Goal: Information Seeking & Learning: Learn about a topic

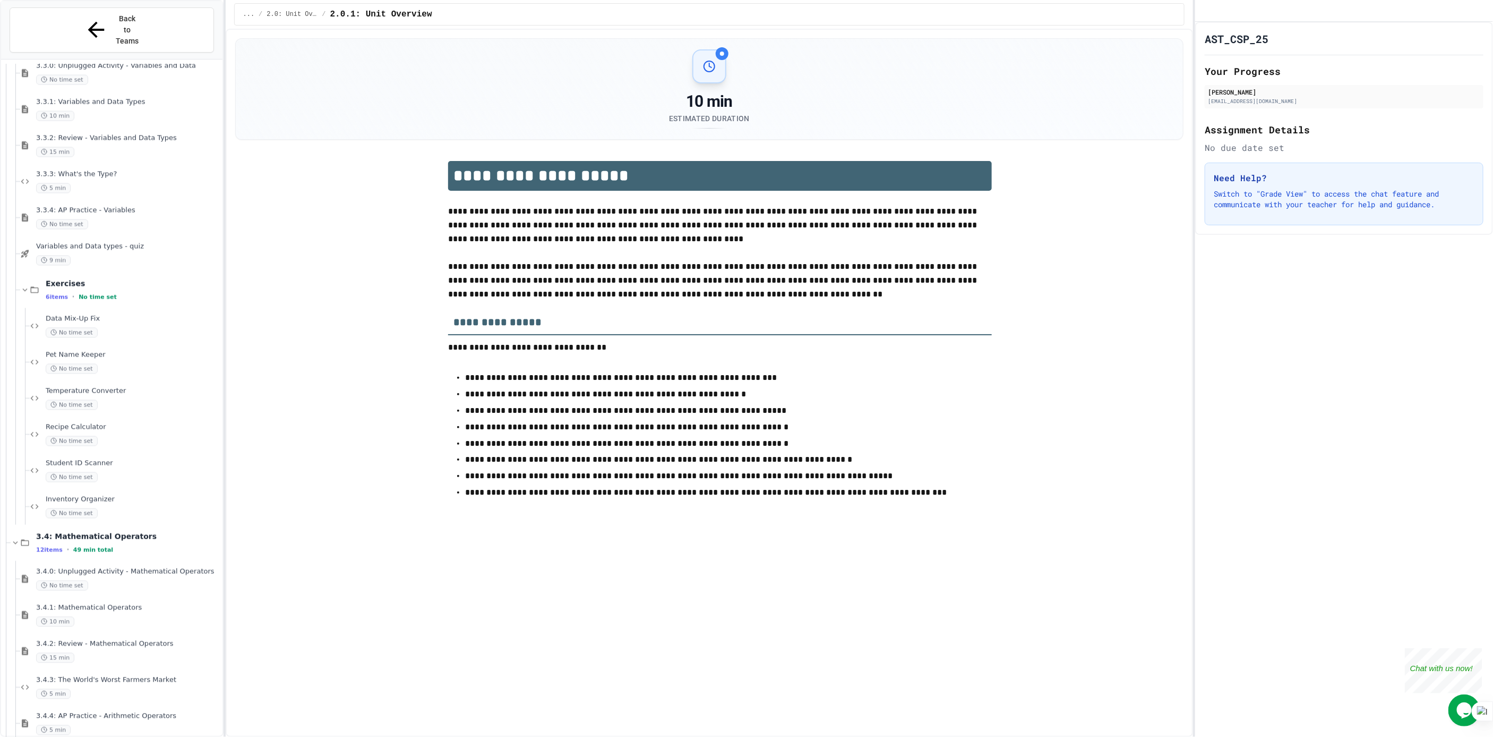
scroll to position [1274, 0]
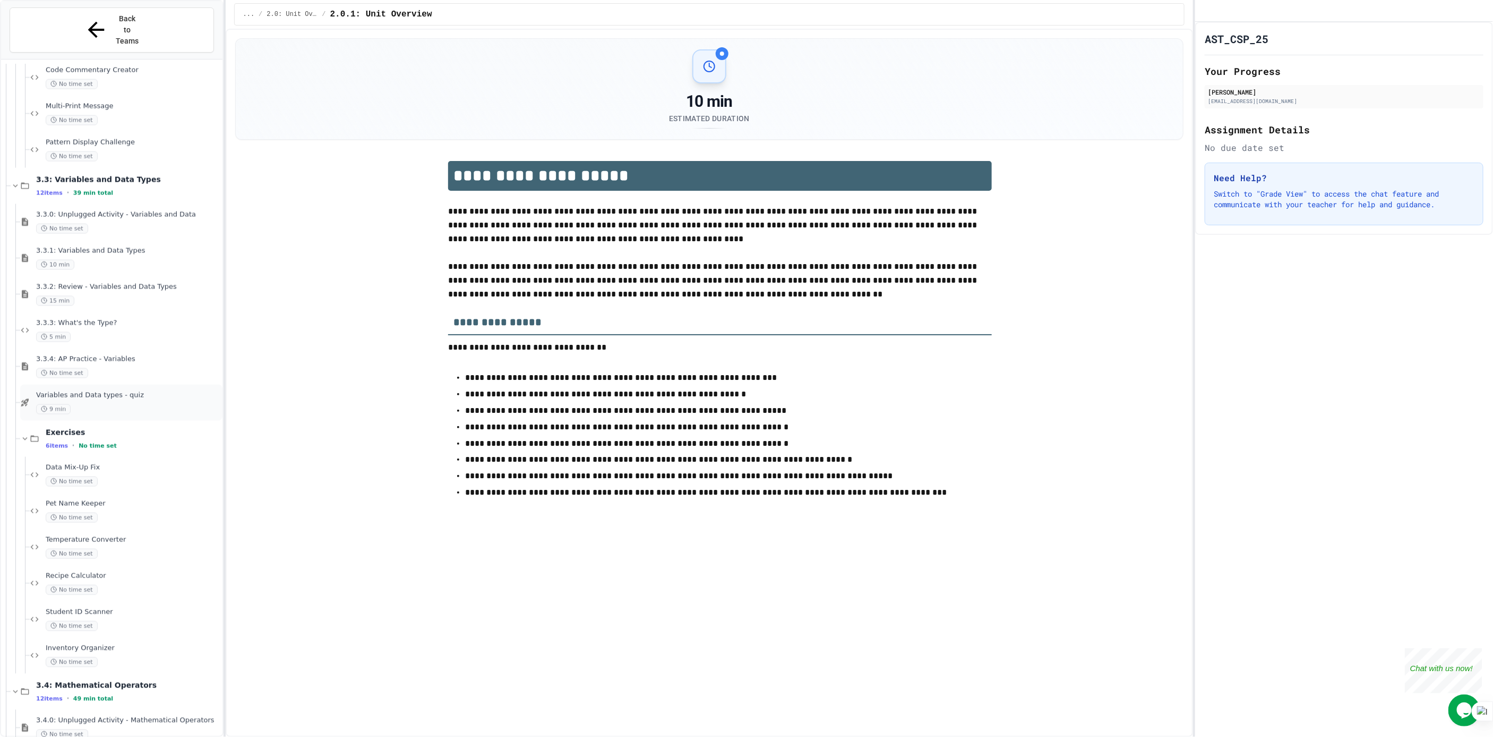
click at [153, 391] on div "Variables and Data types - quiz 9 min" at bounding box center [128, 402] width 184 height 23
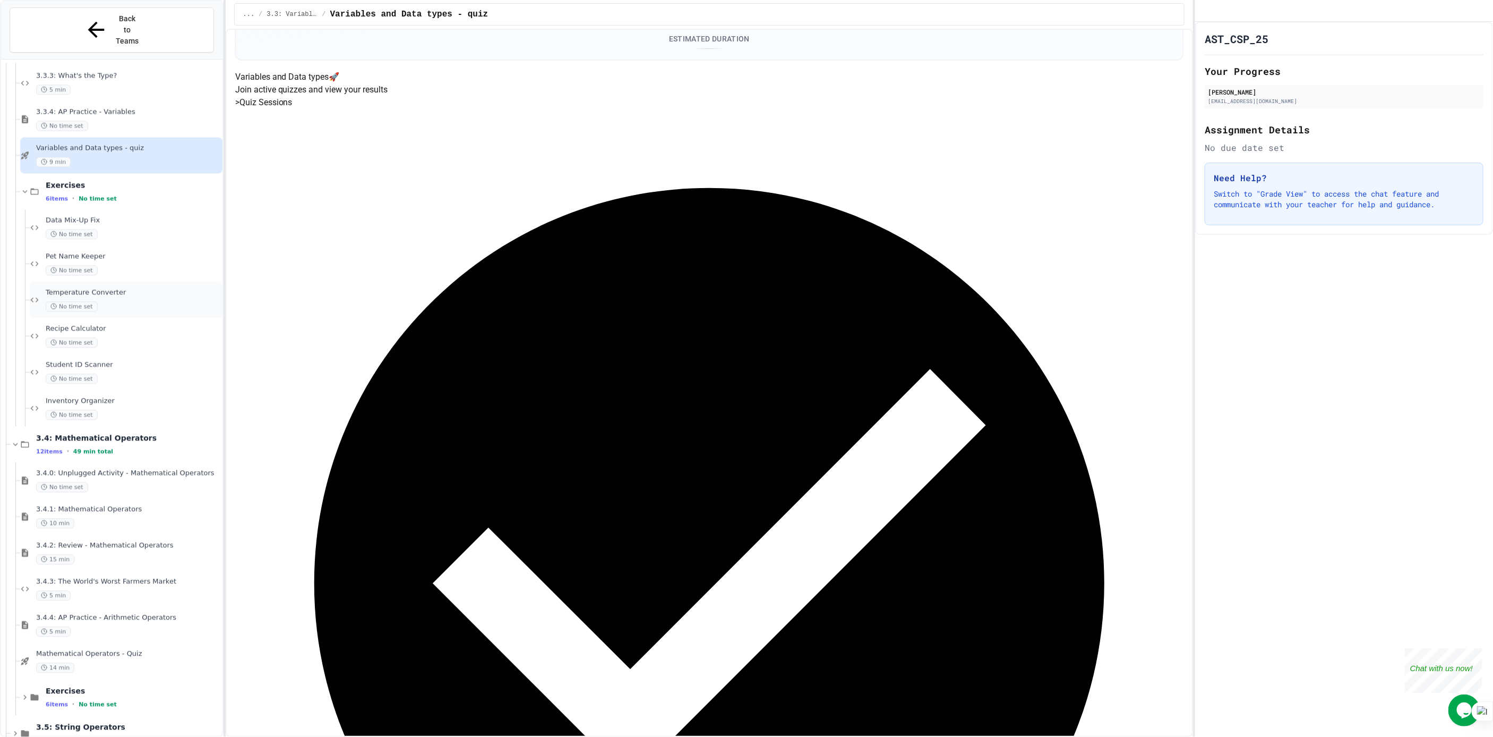
scroll to position [1525, 0]
click at [126, 732] on div "11 items • 47 min total" at bounding box center [128, 736] width 184 height 8
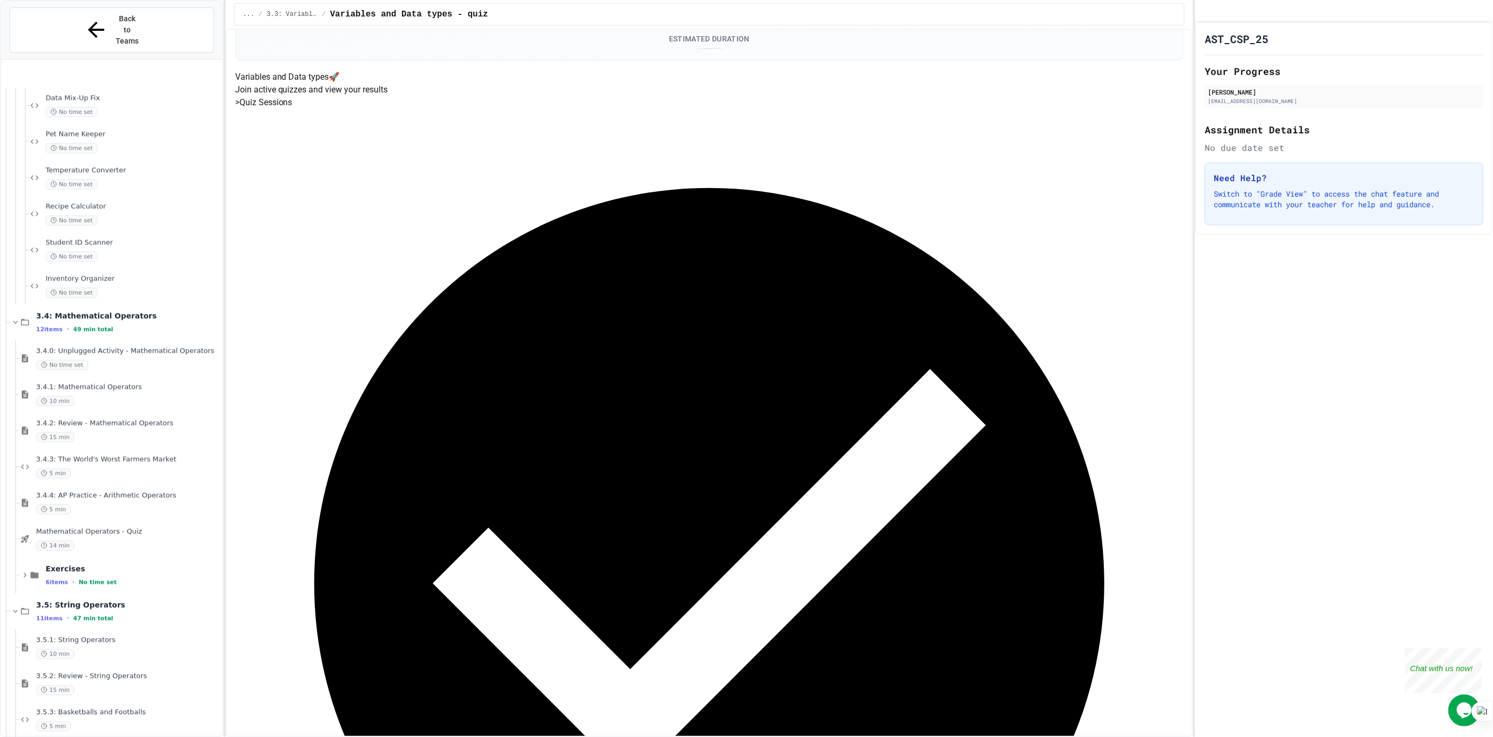
scroll to position [1742, 0]
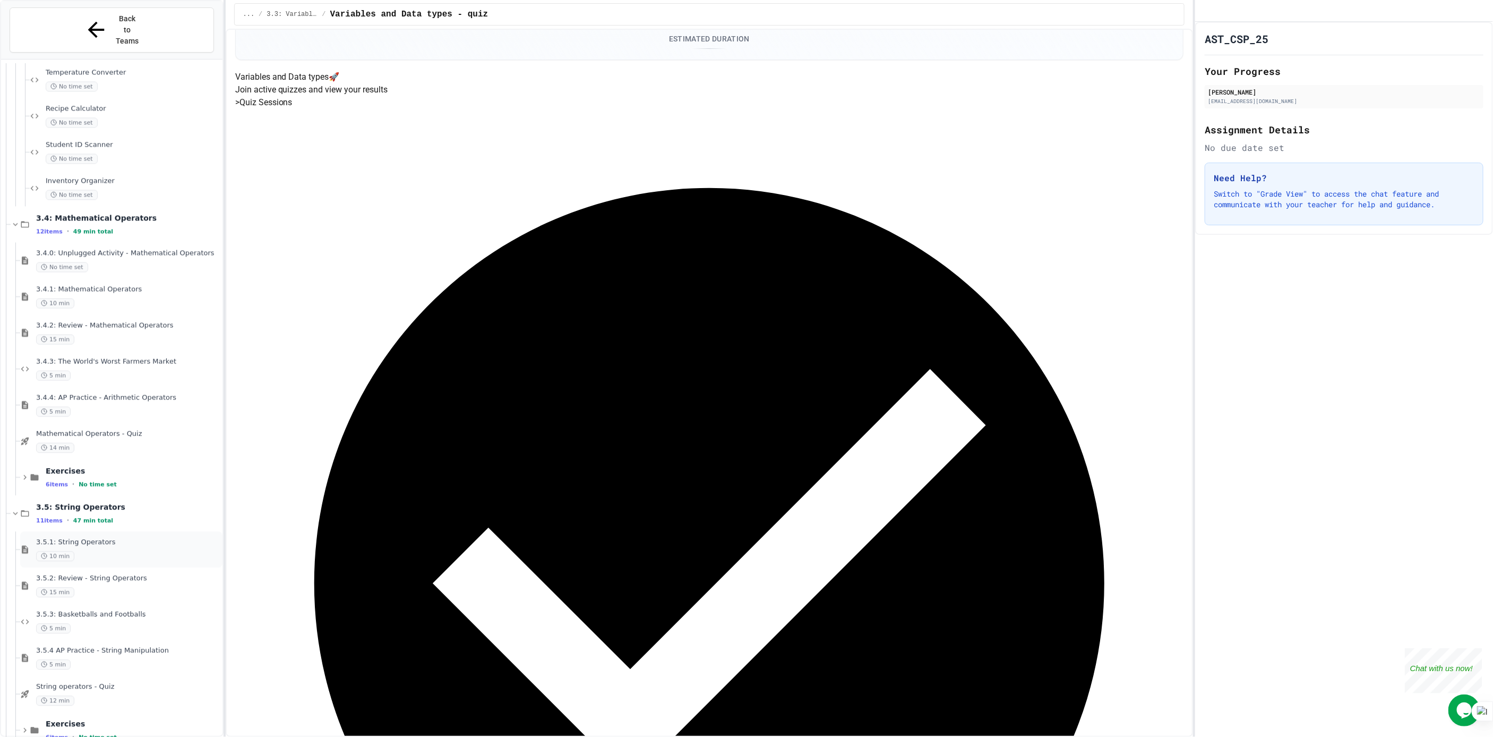
click at [123, 551] on div "10 min" at bounding box center [128, 556] width 184 height 10
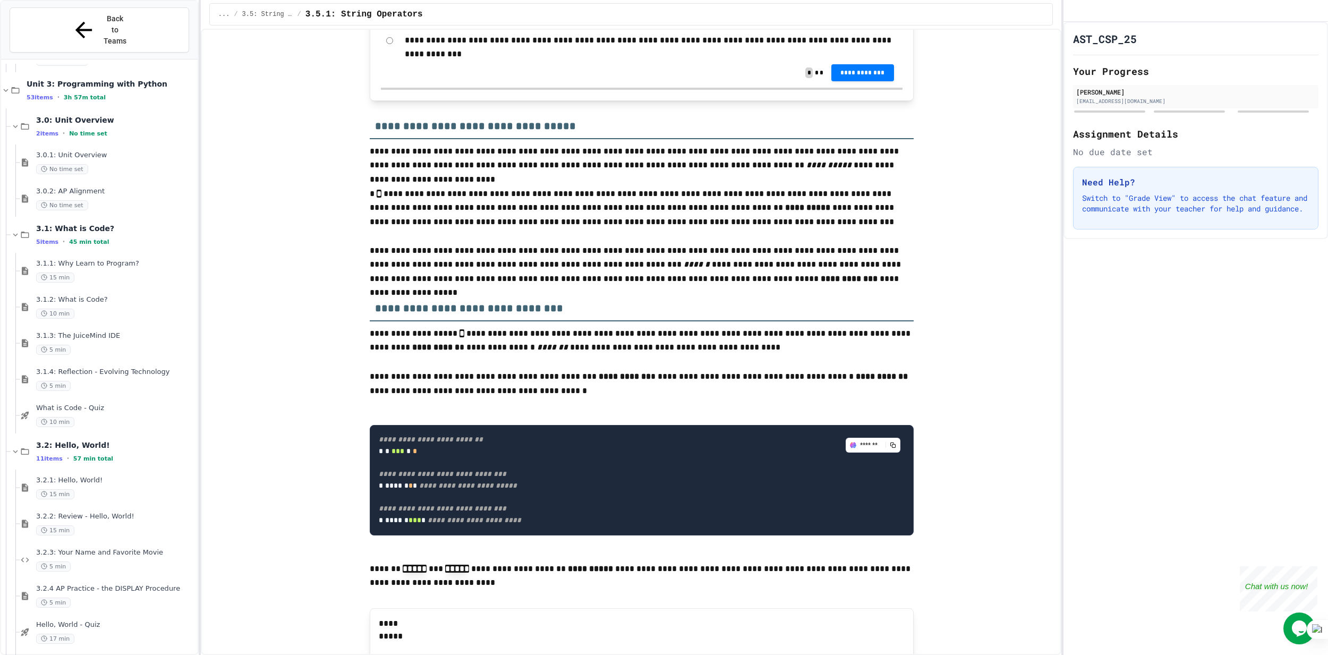
scroll to position [2124, 0]
